Goal: Transaction & Acquisition: Purchase product/service

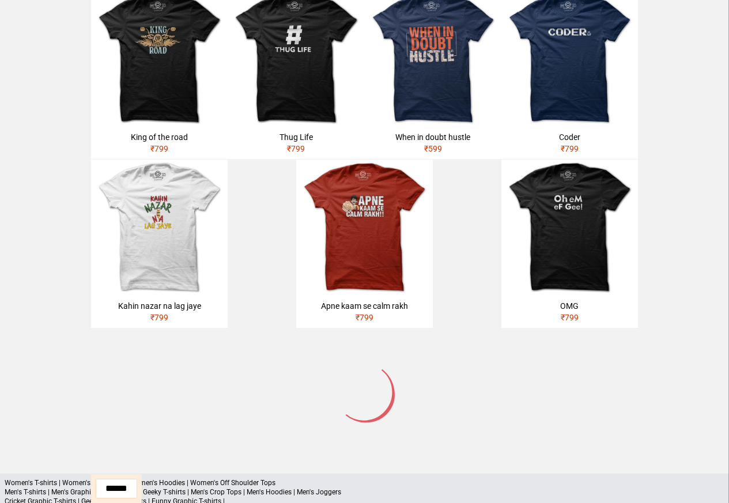
scroll to position [551, 0]
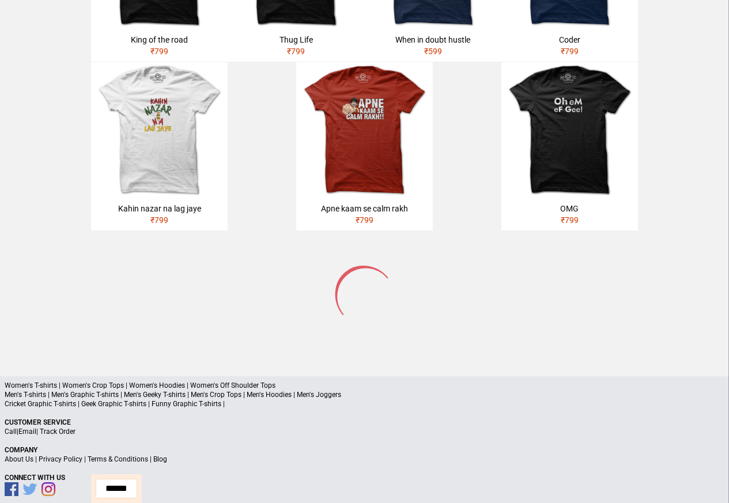
click at [165, 381] on p "Women's T-shirts | Women's Crop Tops | Women's Hoodies | Women's Off Shoulder T…" at bounding box center [365, 385] width 720 height 9
click at [197, 399] on p "Cricket Graphic T-shirts | Geek Graphic T-shirts | Funny Graphic T-shirts |" at bounding box center [365, 403] width 720 height 9
click at [135, 181] on img at bounding box center [159, 130] width 137 height 137
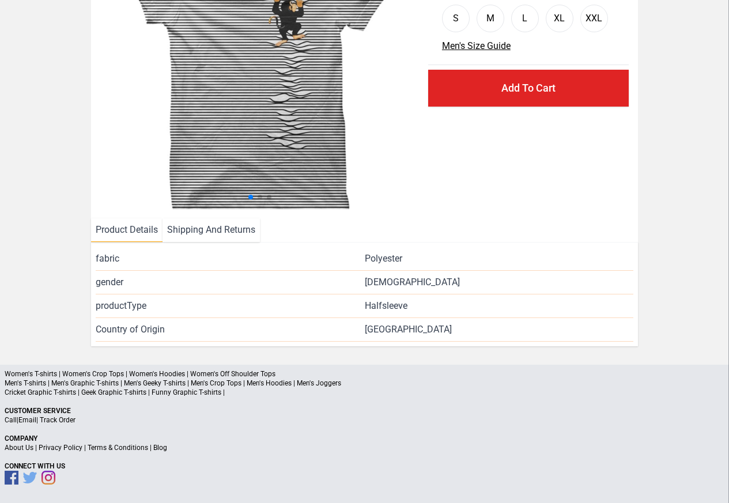
scroll to position [139, 0]
